Goal: Find specific page/section: Find specific page/section

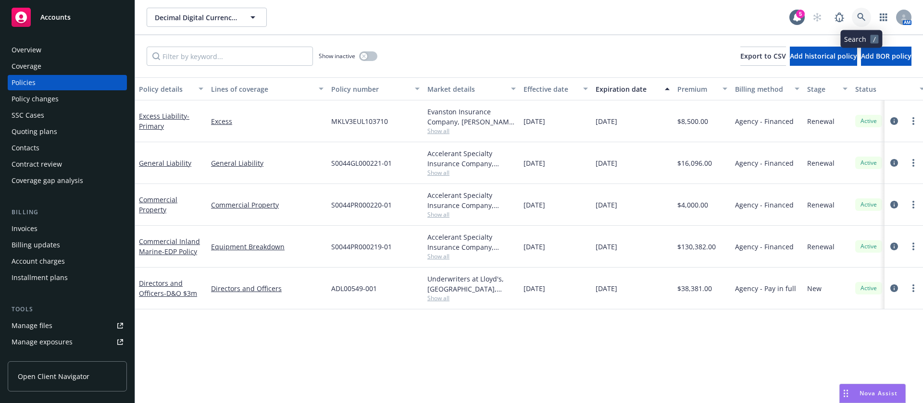
click at [859, 17] on icon at bounding box center [861, 17] width 8 height 8
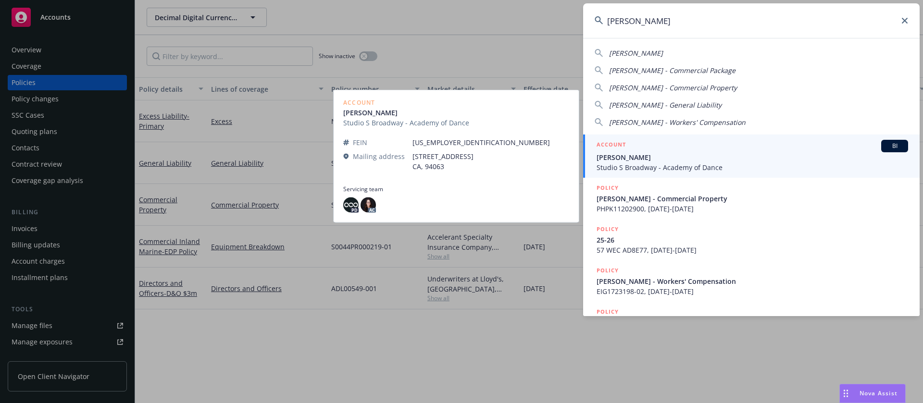
type input "[PERSON_NAME]"
click at [674, 161] on span "[PERSON_NAME]" at bounding box center [753, 157] width 312 height 10
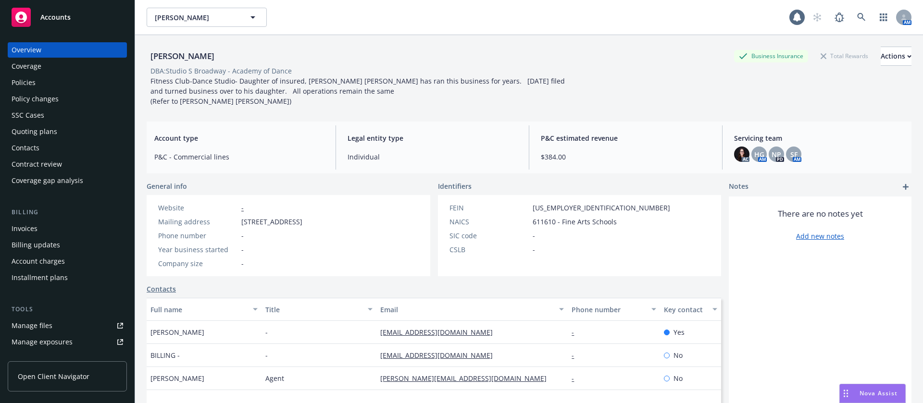
click at [61, 80] on div "Policies" at bounding box center [68, 82] width 112 height 15
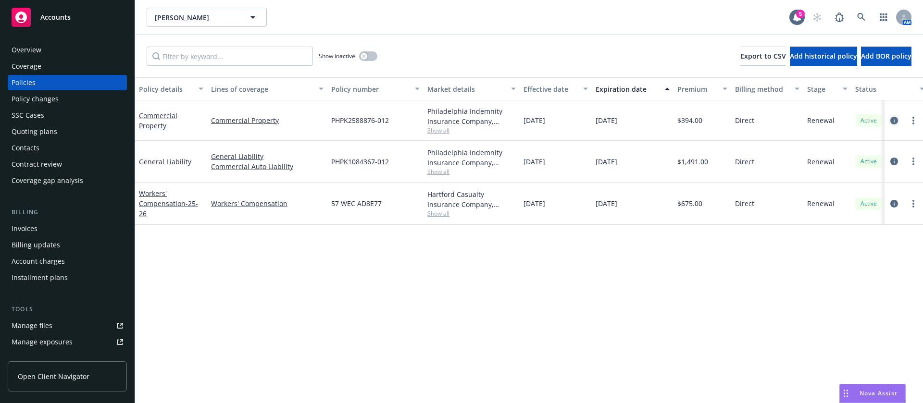
click at [896, 121] on icon "circleInformation" at bounding box center [894, 121] width 8 height 8
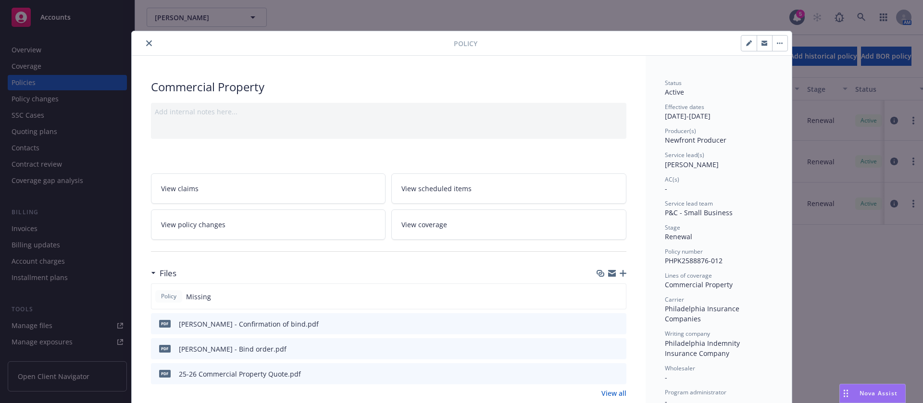
click at [141, 50] on div "Policy" at bounding box center [462, 43] width 660 height 25
click at [135, 36] on div "Policy" at bounding box center [462, 43] width 660 height 25
click at [143, 47] on button "close" at bounding box center [149, 43] width 12 height 12
